Goal: Task Accomplishment & Management: Manage account settings

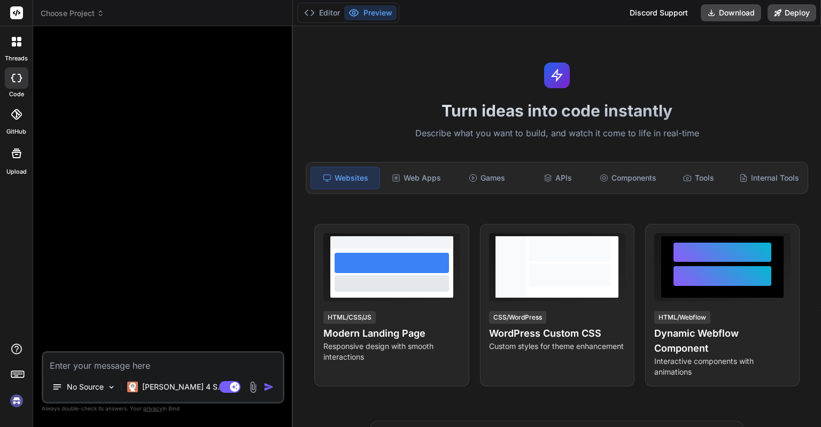
click at [11, 401] on img at bounding box center [16, 401] width 18 height 18
type textarea "x"
click at [18, 401] on img at bounding box center [16, 401] width 18 height 18
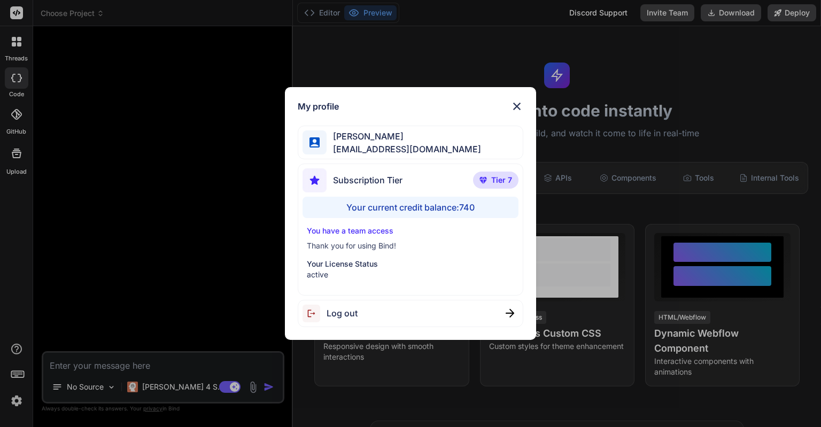
click at [0, 220] on div "My profile Eric Lee ohiwello@gmail.com Subscription Tier Tier 7 Your current cr…" at bounding box center [410, 213] width 821 height 427
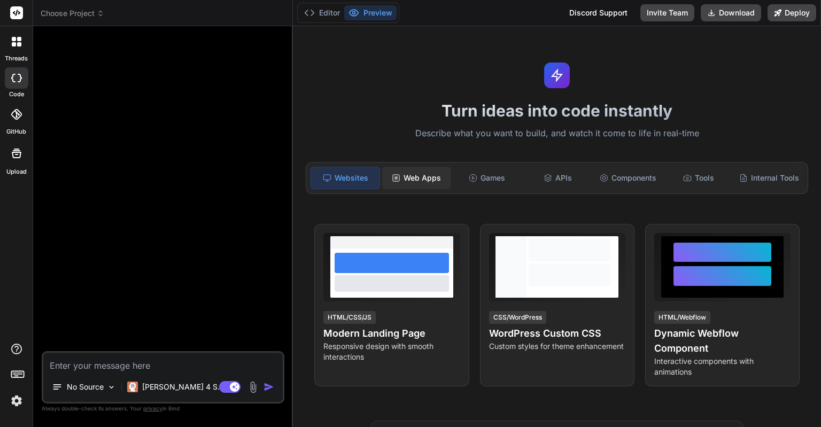
click at [409, 180] on div "Web Apps" at bounding box center [416, 178] width 68 height 22
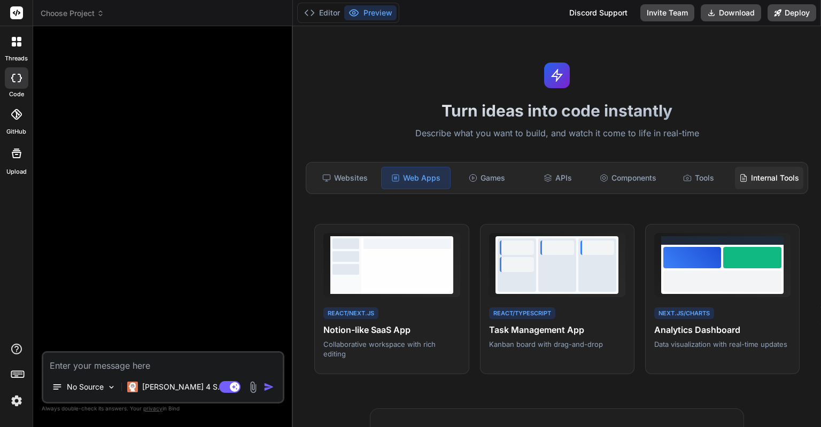
click at [744, 180] on div "Internal Tools" at bounding box center [769, 178] width 68 height 22
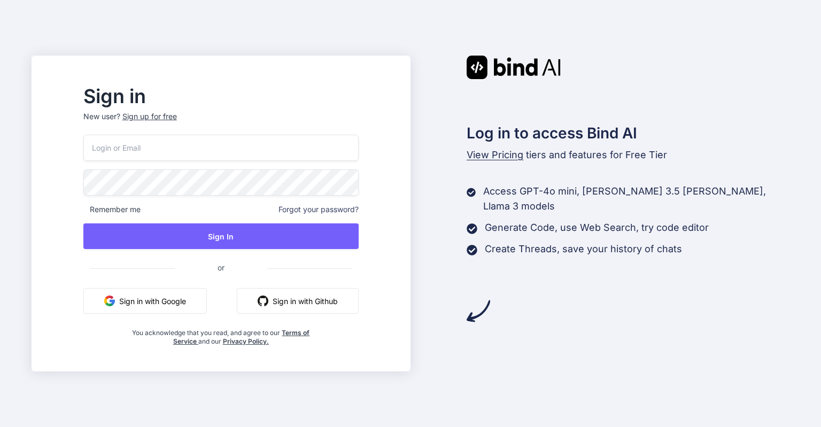
type input "[EMAIL_ADDRESS][DOMAIN_NAME]"
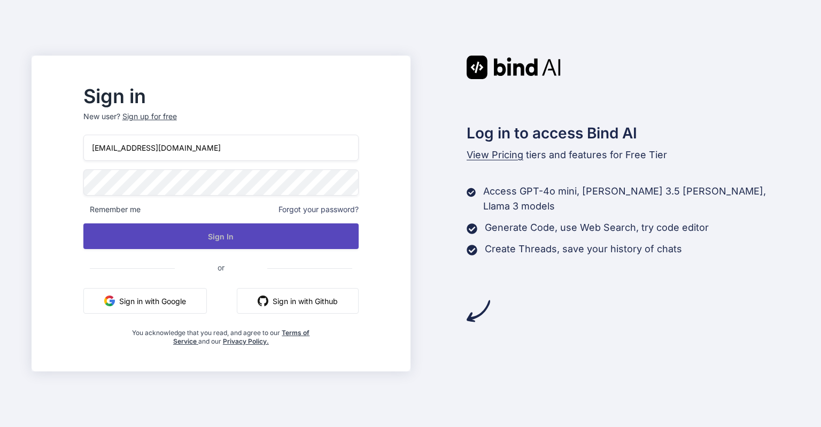
click at [236, 237] on button "Sign In" at bounding box center [220, 236] width 275 height 26
click at [214, 237] on button "Sign In" at bounding box center [220, 236] width 275 height 26
